Goal: Task Accomplishment & Management: Check status

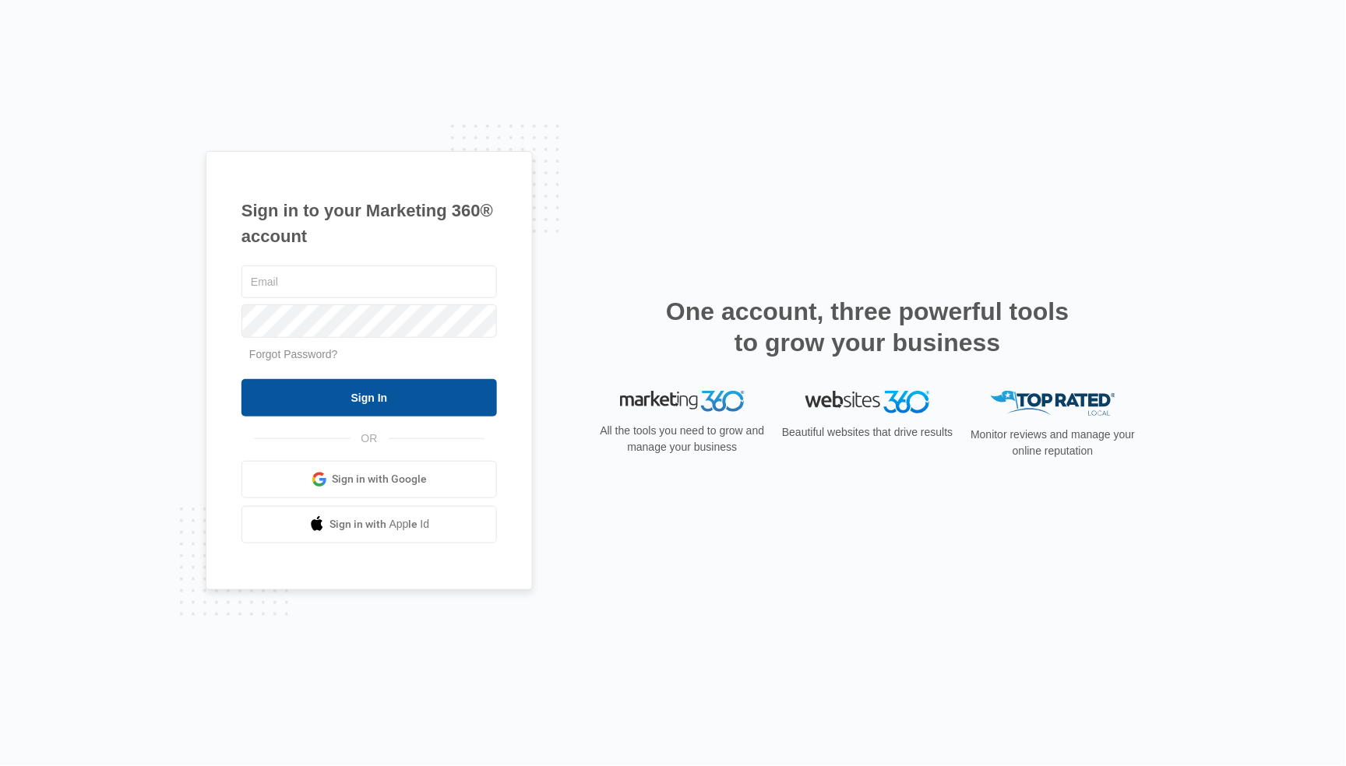
type input "[EMAIL_ADDRESS][DOMAIN_NAME]"
click at [360, 401] on input "Sign In" at bounding box center [368, 397] width 255 height 37
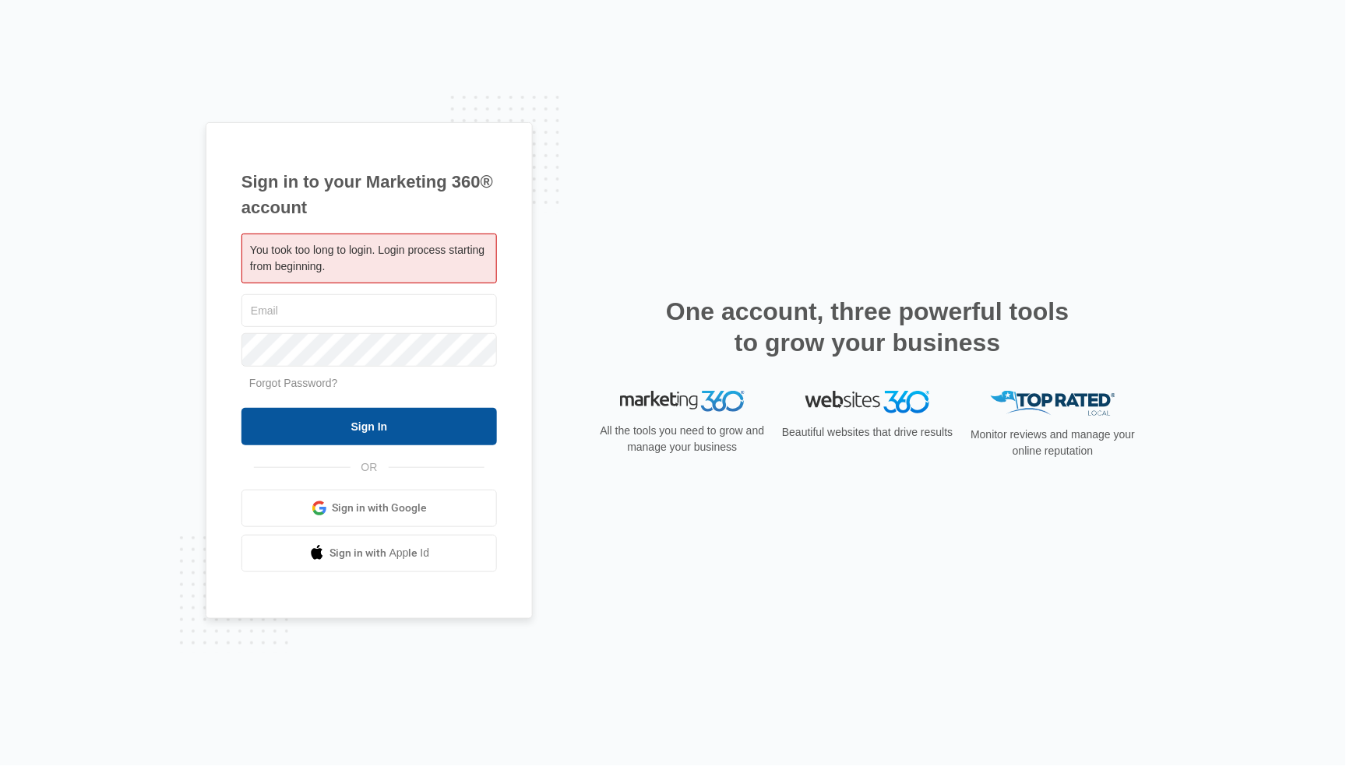
type input "[EMAIL_ADDRESS][DOMAIN_NAME]"
click at [384, 431] on input "Sign In" at bounding box center [368, 426] width 255 height 37
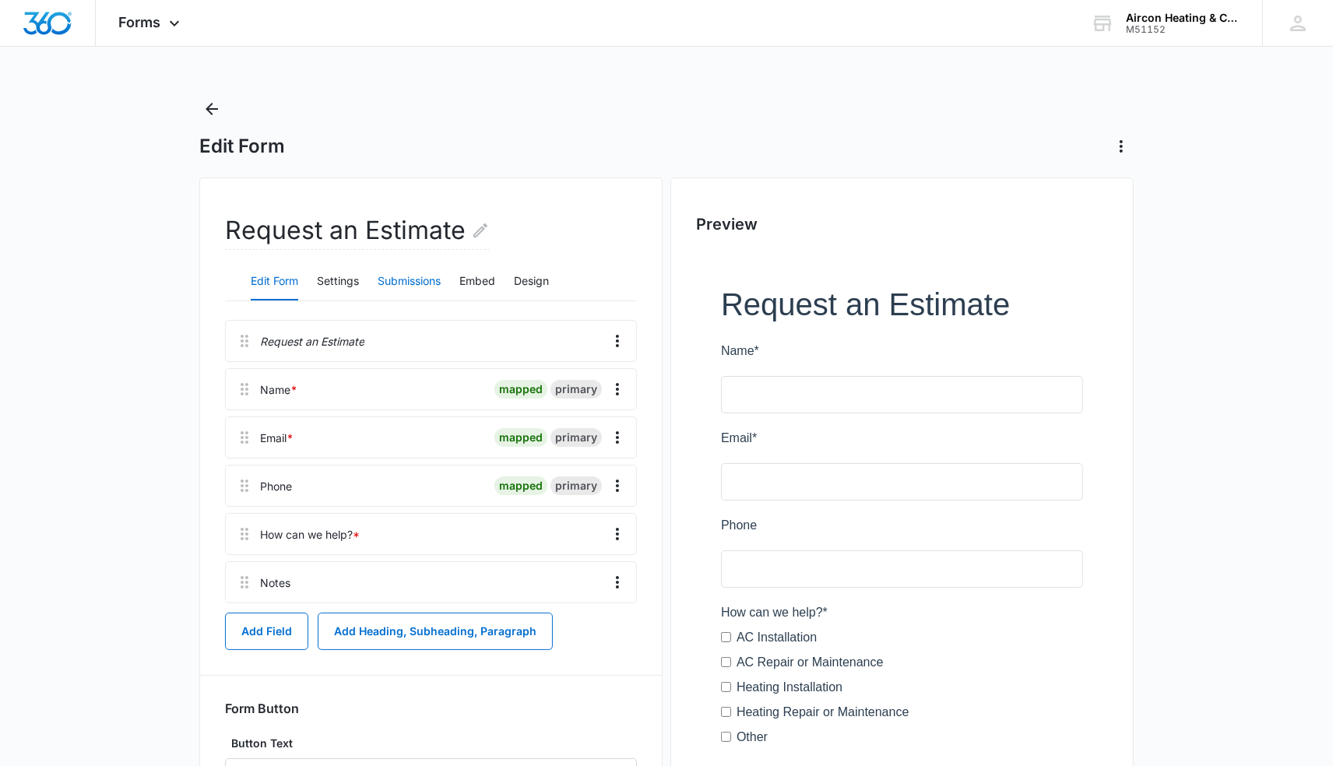
click at [438, 279] on button "Submissions" at bounding box center [409, 281] width 63 height 37
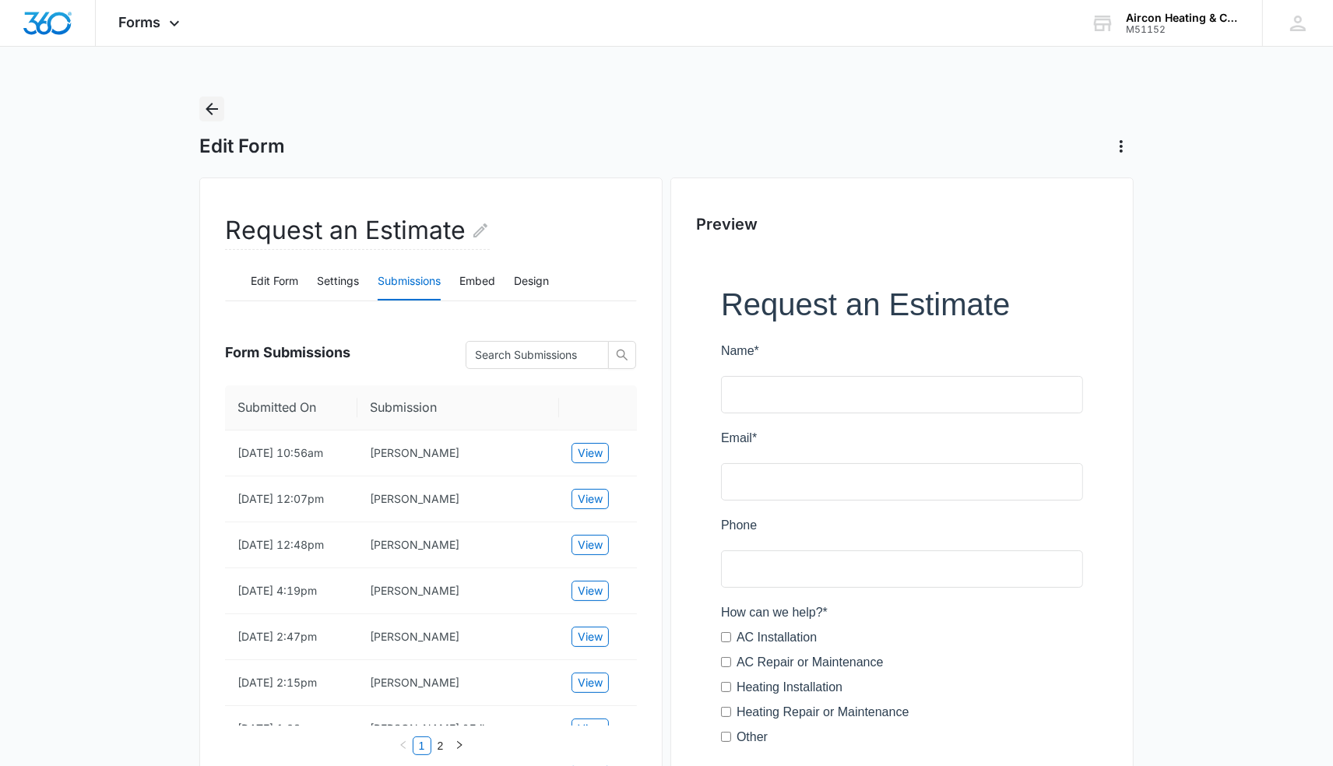
click at [207, 118] on icon "Back" at bounding box center [211, 109] width 19 height 19
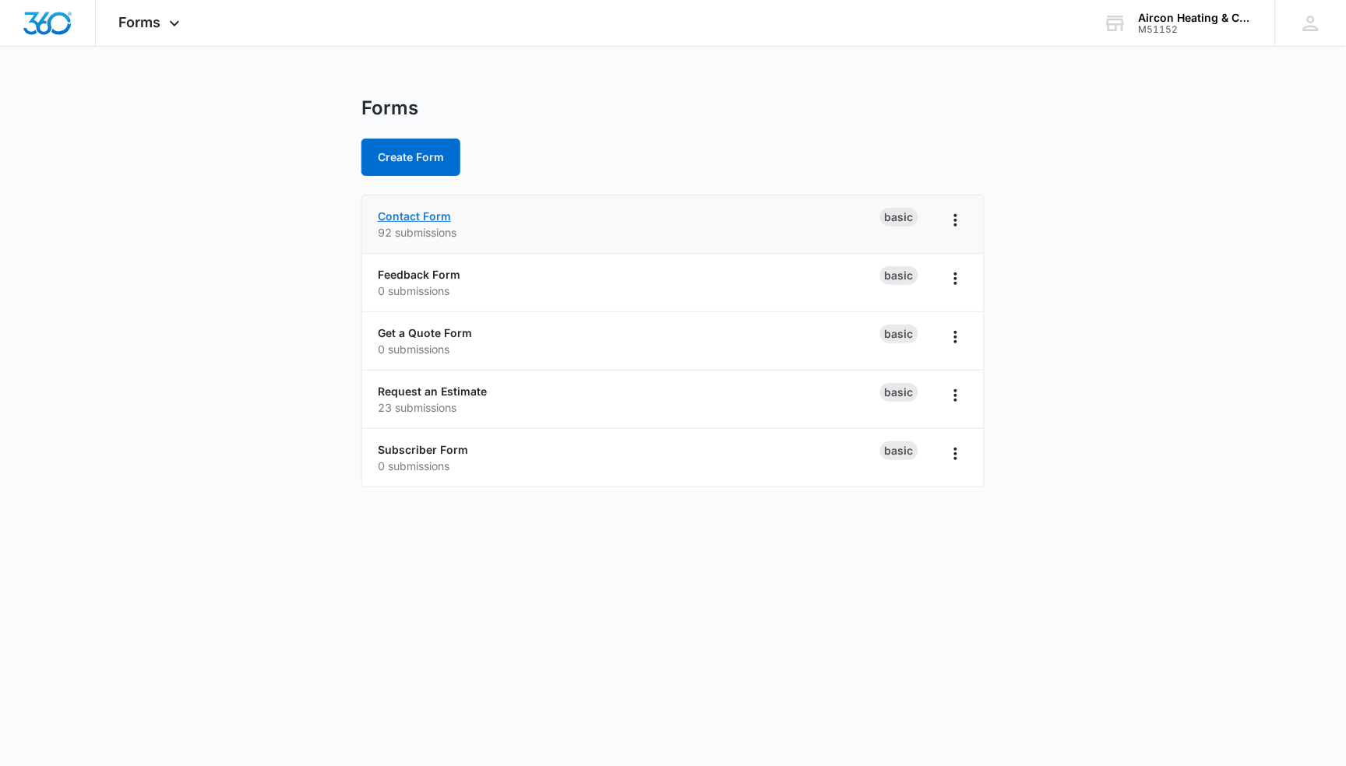
click at [416, 217] on link "Contact Form" at bounding box center [414, 215] width 73 height 13
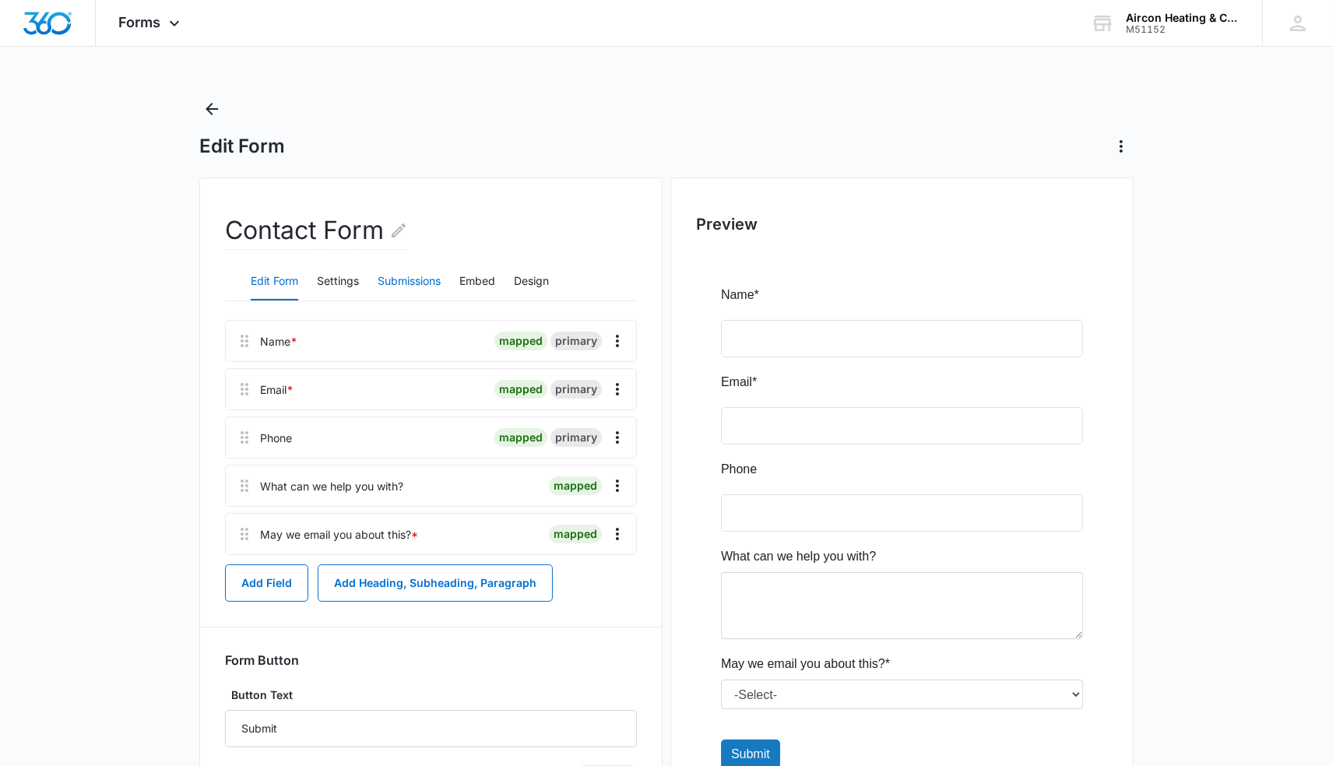
click at [439, 285] on button "Submissions" at bounding box center [409, 281] width 63 height 37
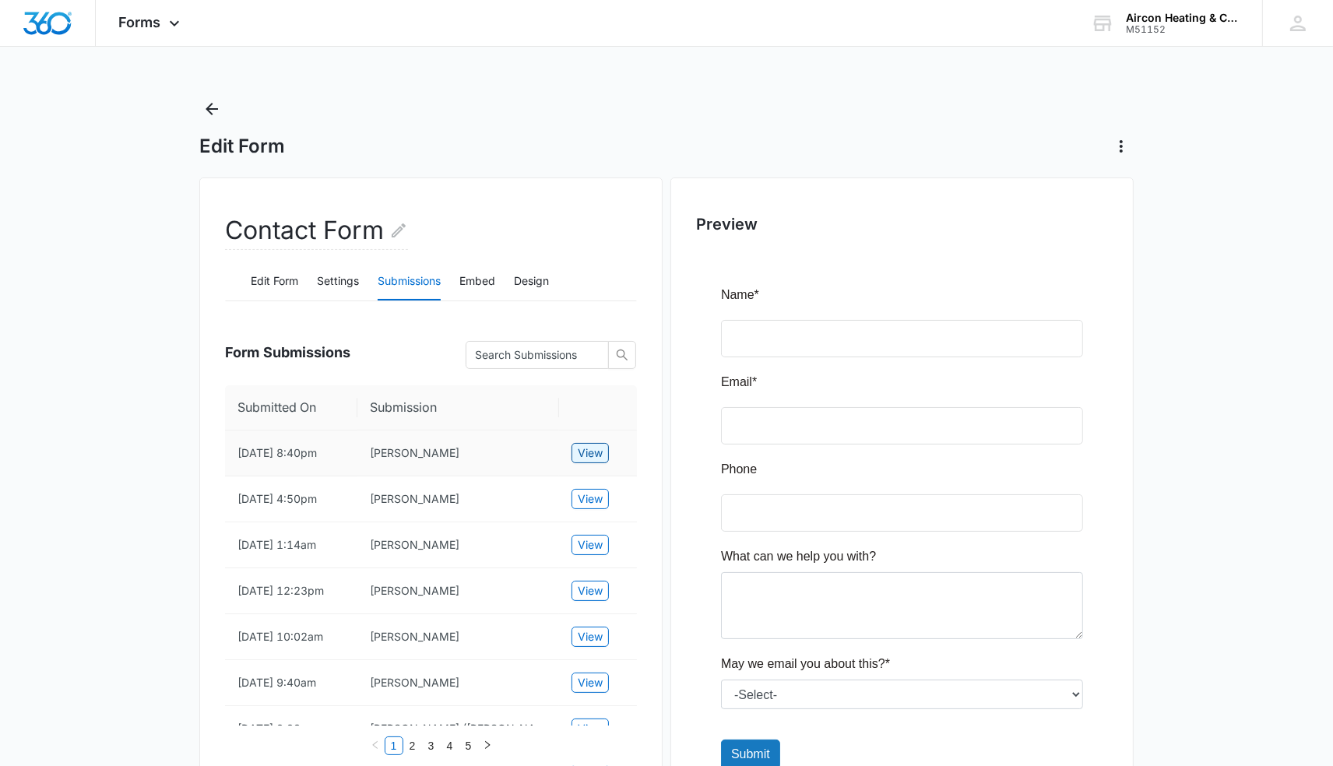
click at [601, 452] on span "View" at bounding box center [590, 453] width 25 height 17
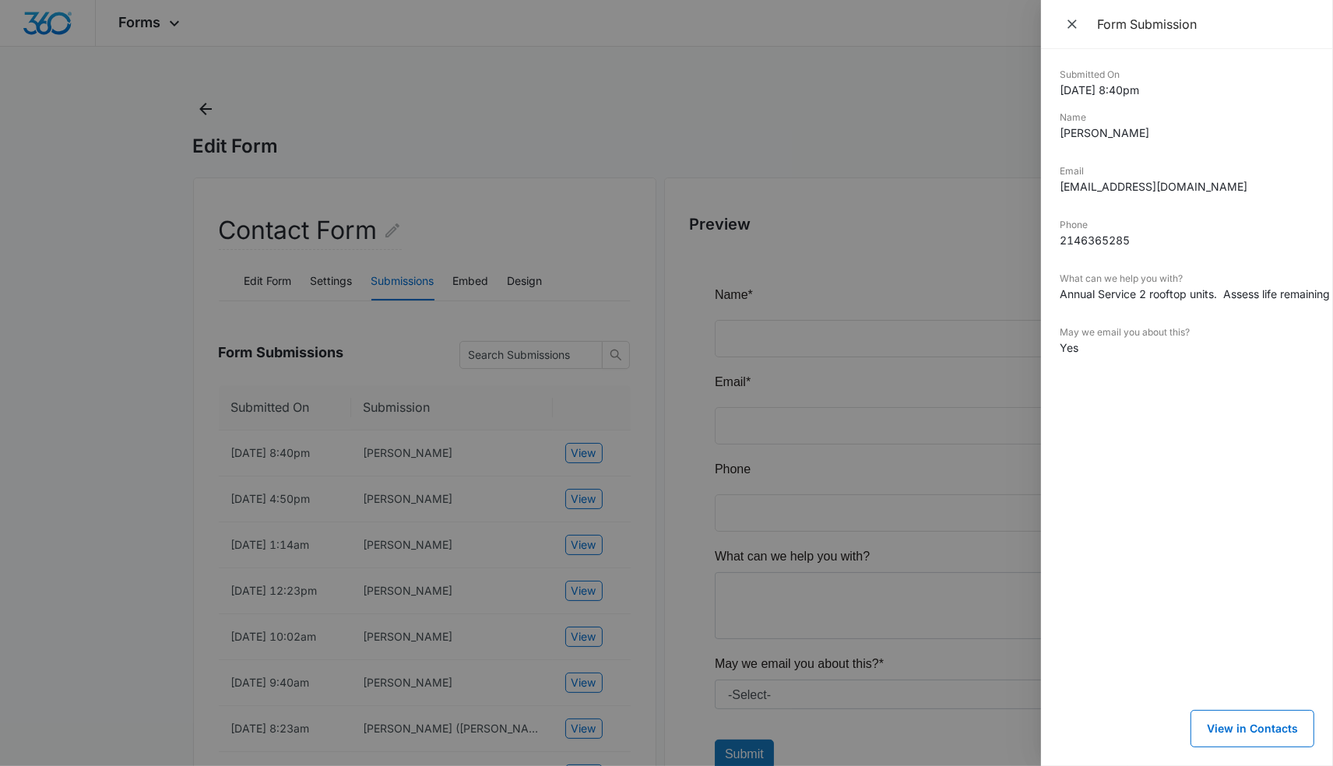
click at [903, 52] on div at bounding box center [666, 383] width 1333 height 766
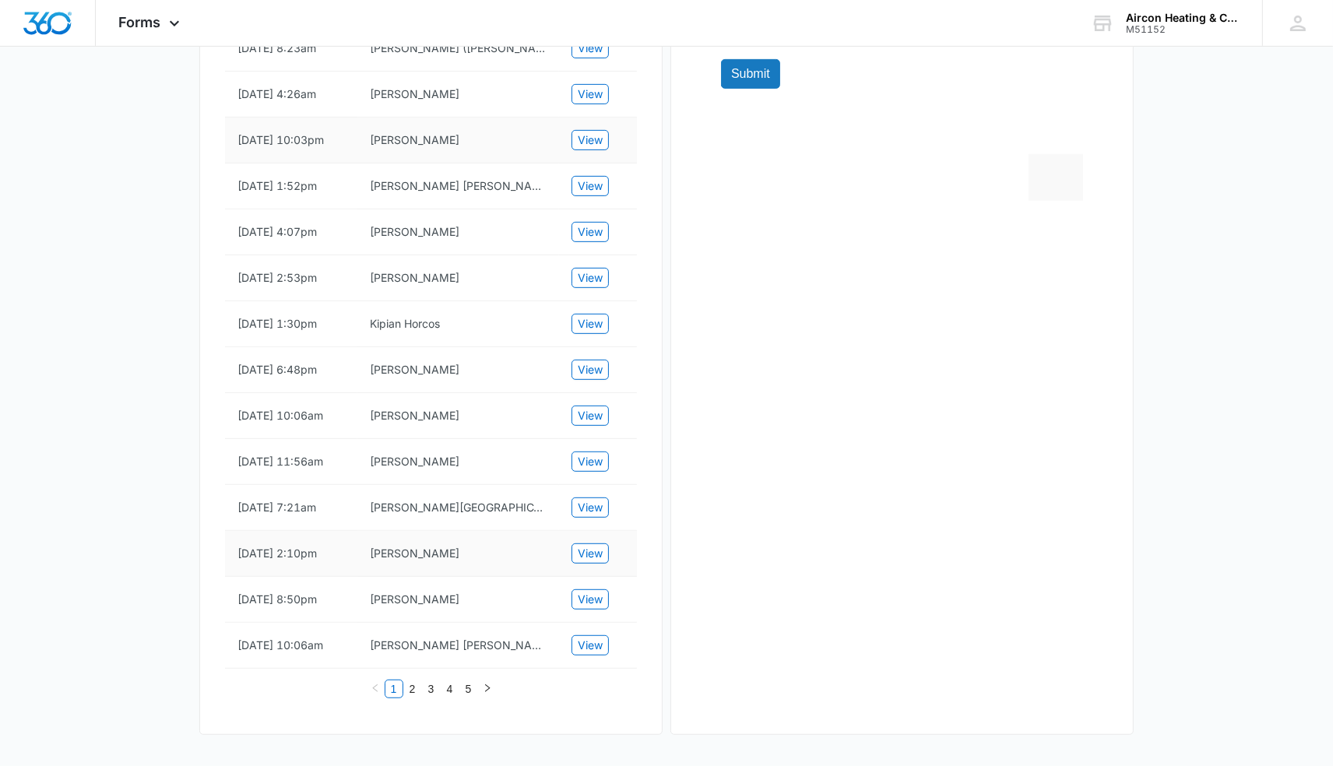
scroll to position [710, 0]
